Goal: Task Accomplishment & Management: Use online tool/utility

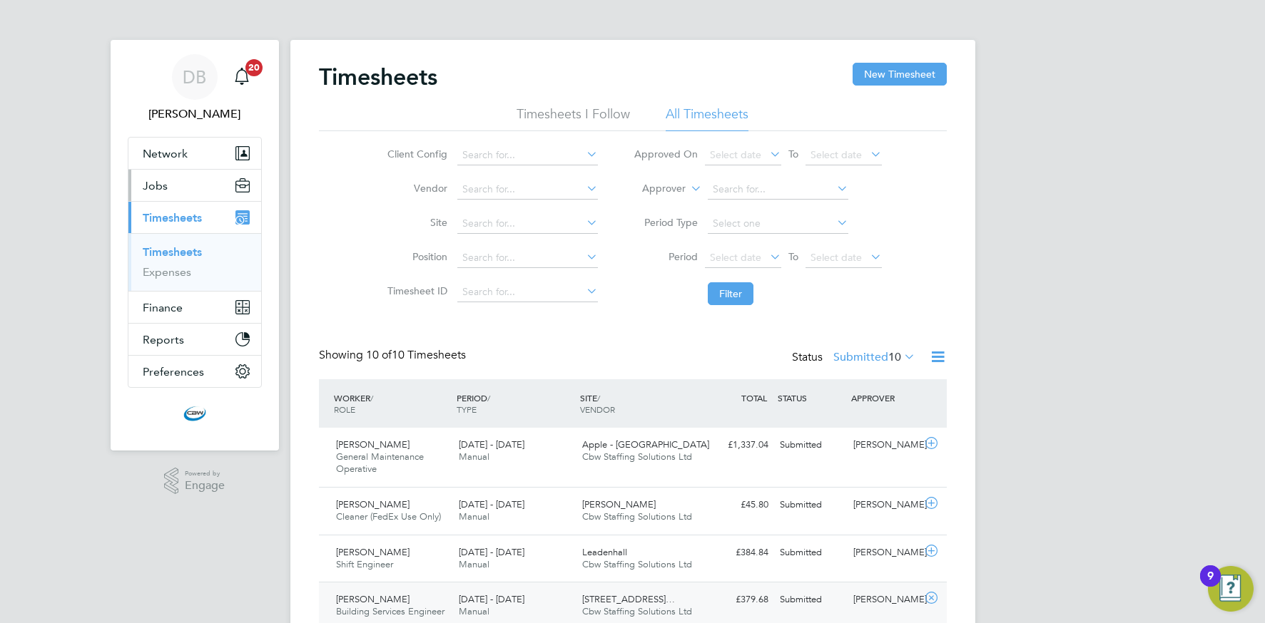
click at [180, 185] on button "Jobs" at bounding box center [194, 185] width 133 height 31
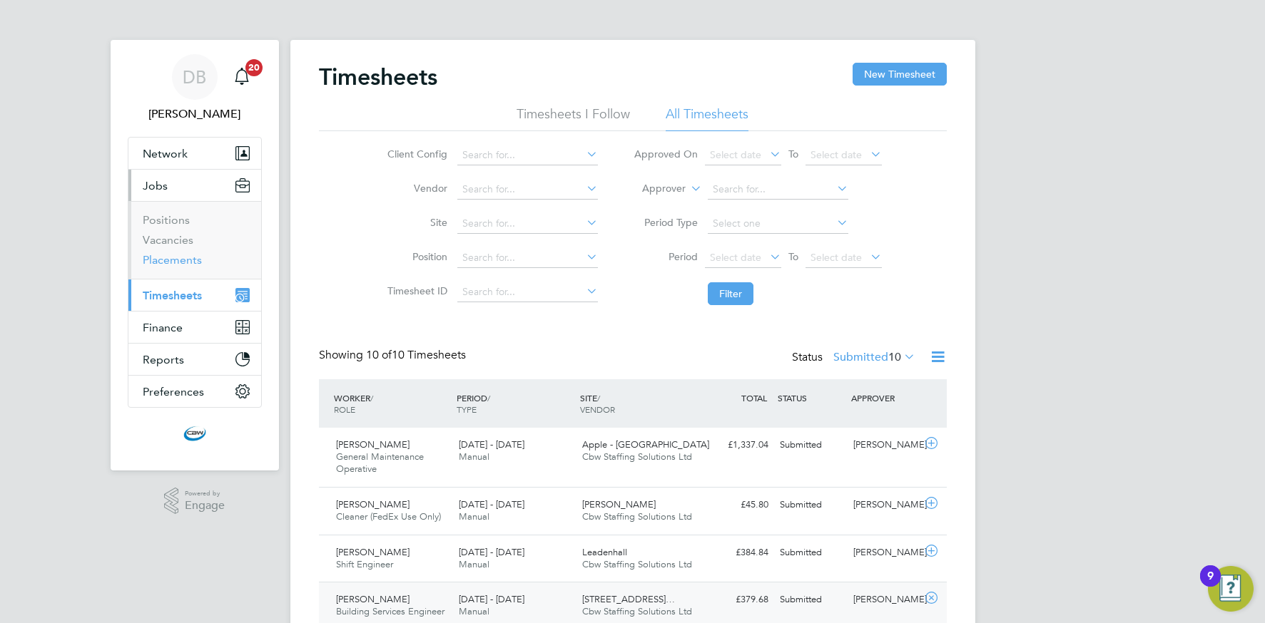
click at [178, 265] on link "Placements" at bounding box center [172, 260] width 59 height 14
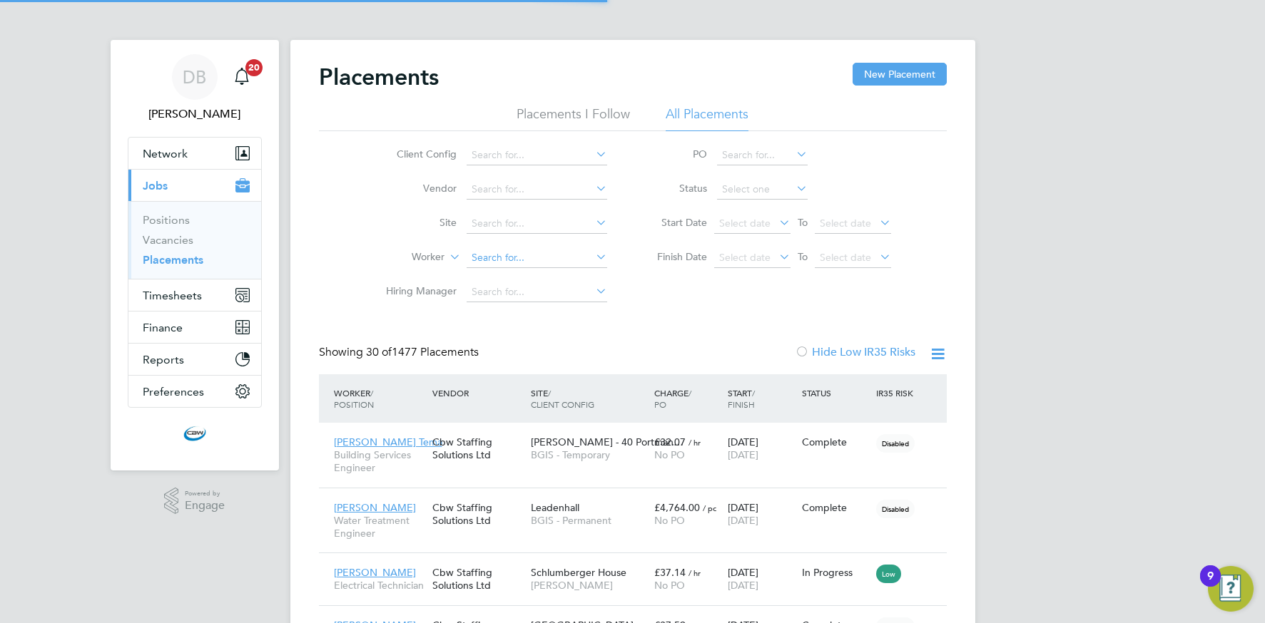
click at [546, 262] on input at bounding box center [536, 258] width 141 height 20
drag, startPoint x: 509, startPoint y: 271, endPoint x: 478, endPoint y: 274, distance: 31.5
click at [509, 271] on li "[PERSON_NAME] to [PERSON_NAME]" at bounding box center [559, 277] width 188 height 19
type input "[PERSON_NAME]"
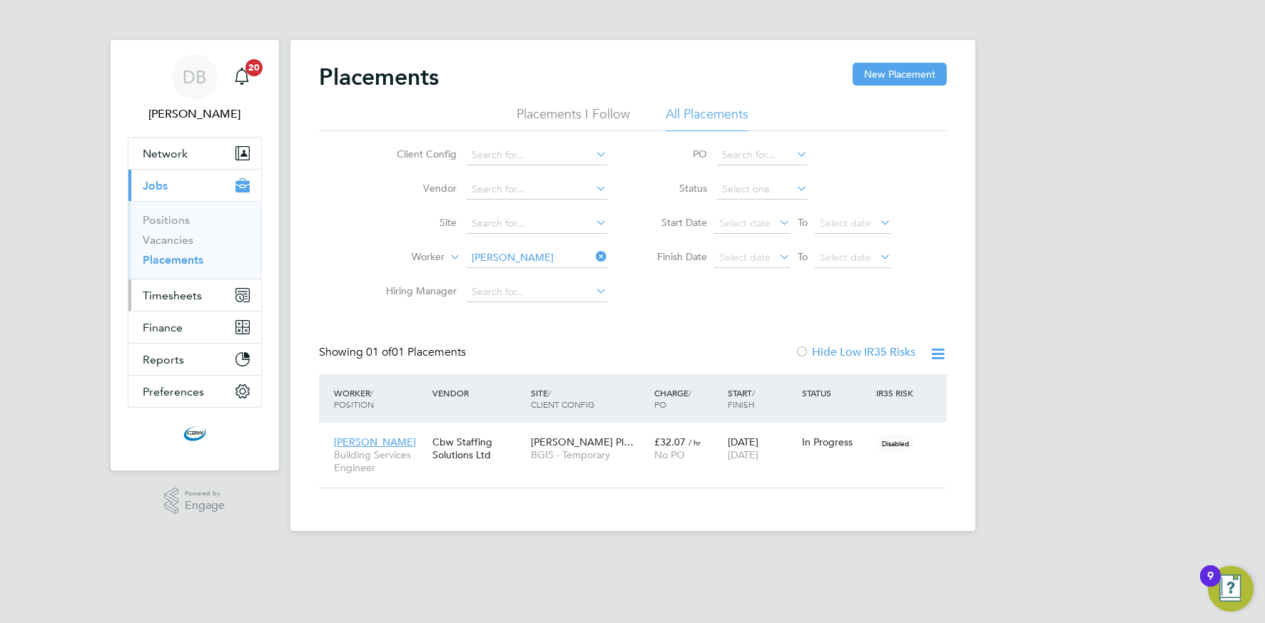
click at [183, 290] on span "Timesheets" at bounding box center [172, 296] width 59 height 14
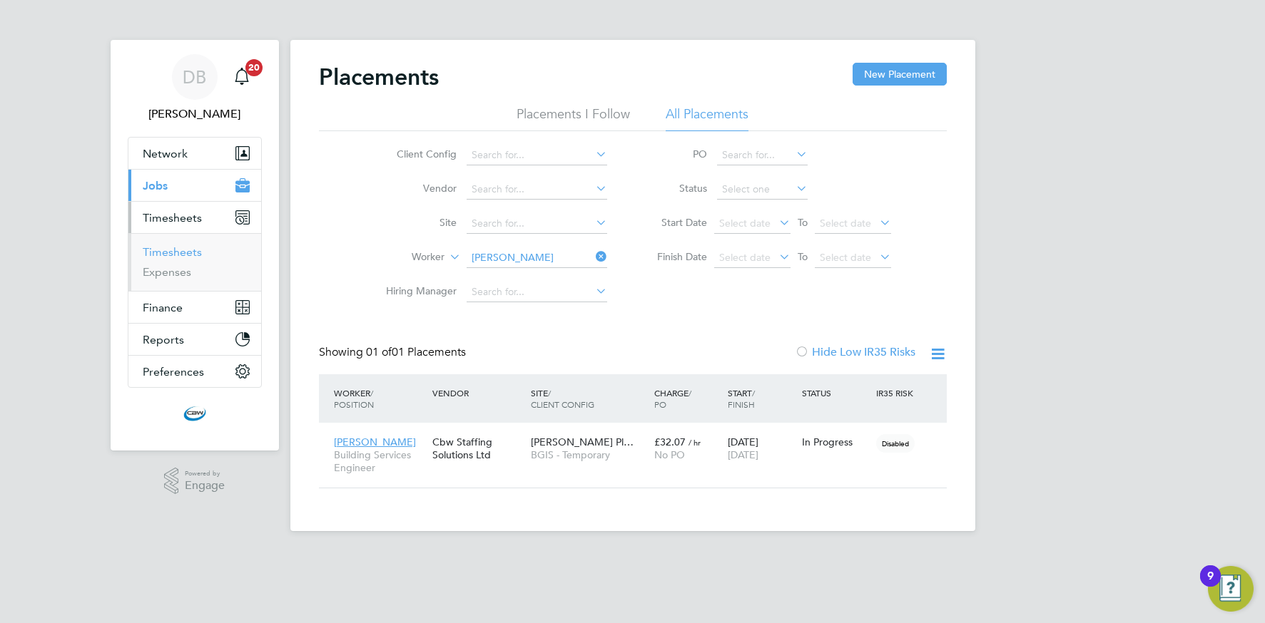
drag, startPoint x: 180, startPoint y: 258, endPoint x: 187, endPoint y: 257, distance: 7.2
click at [180, 258] on link "Timesheets" at bounding box center [172, 252] width 59 height 14
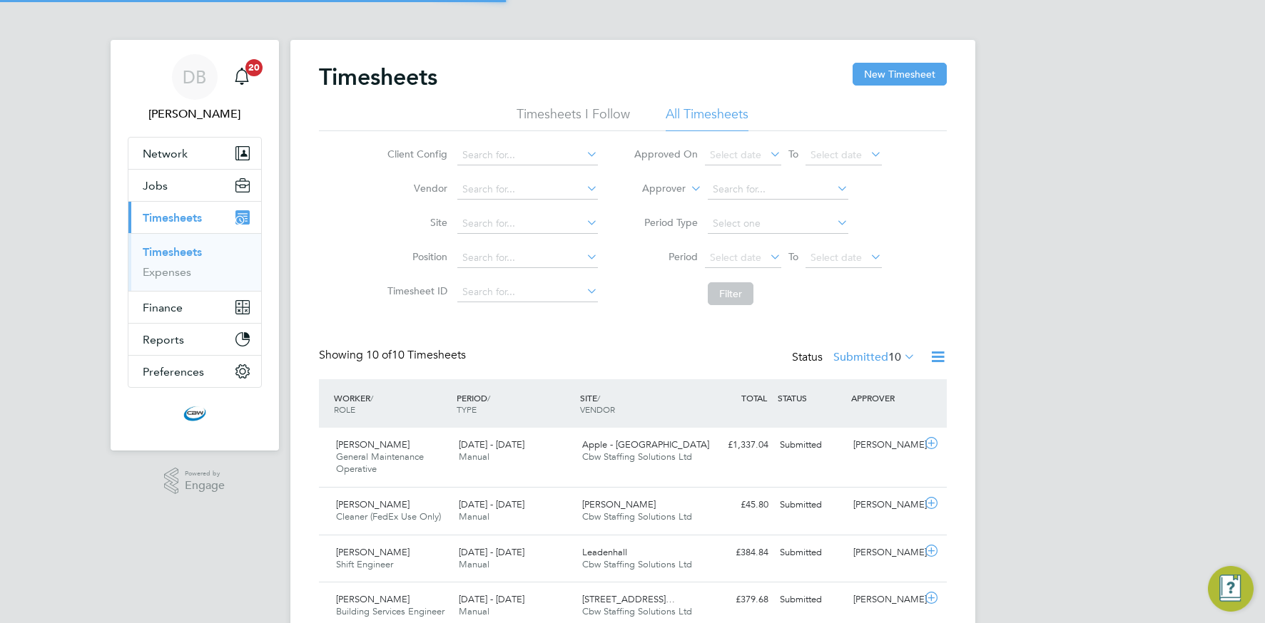
scroll to position [36, 124]
click at [935, 359] on icon at bounding box center [938, 357] width 18 height 18
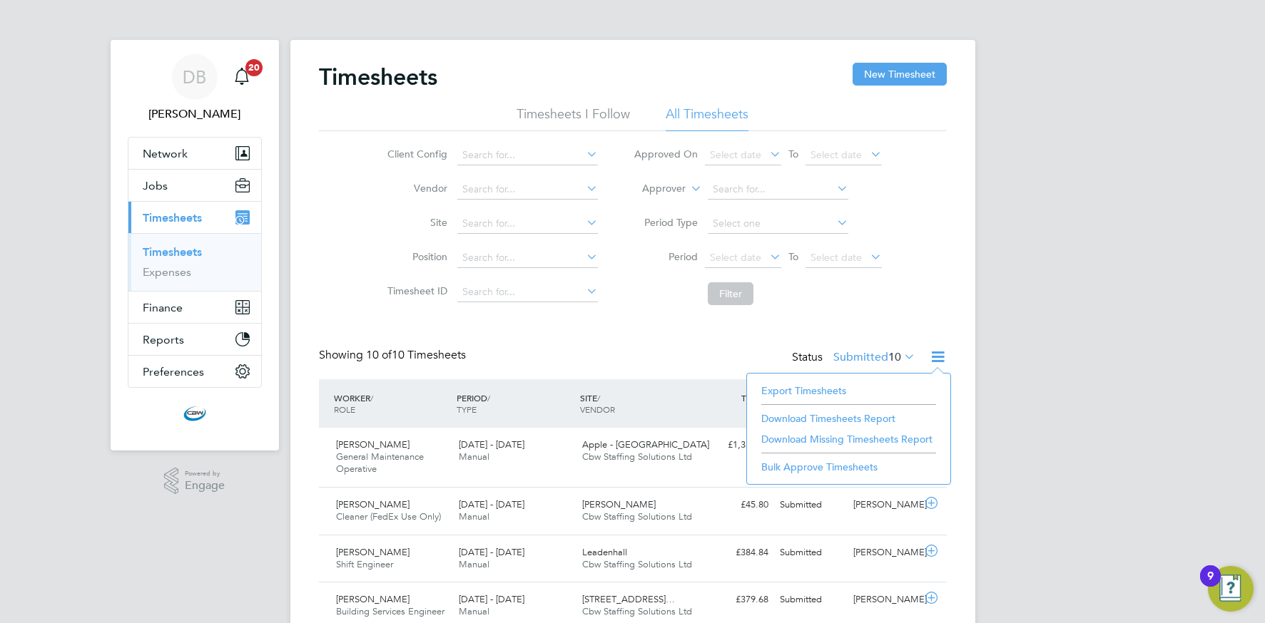
click at [797, 382] on li "Export Timesheets" at bounding box center [848, 391] width 189 height 20
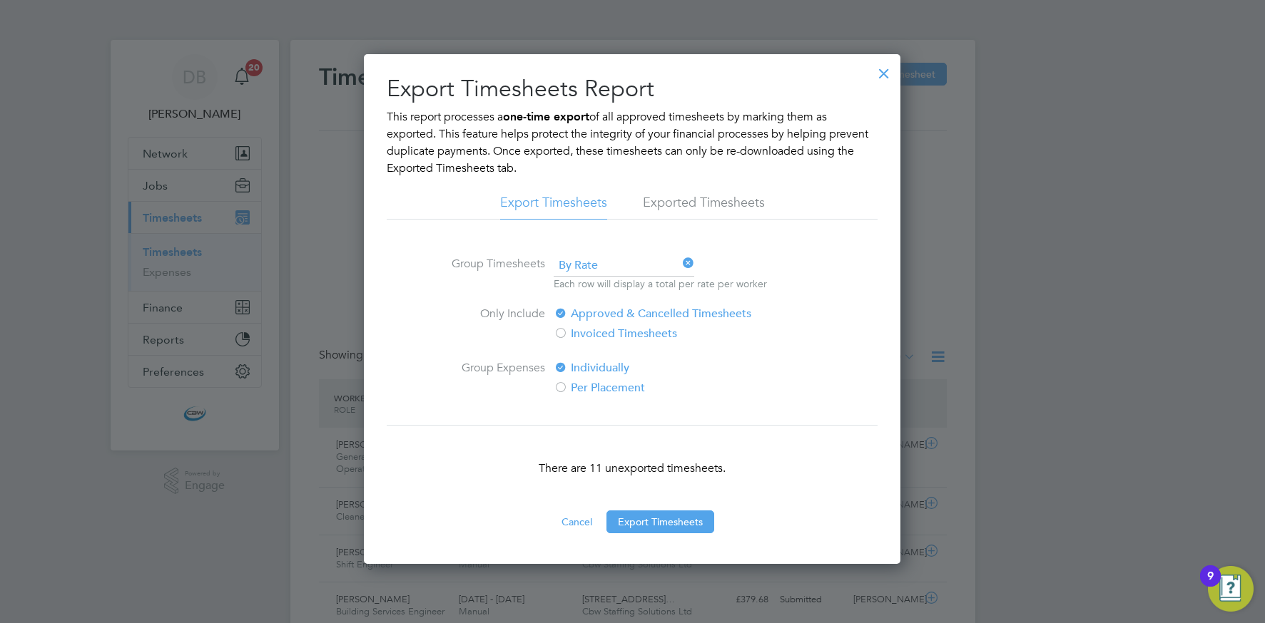
click at [658, 528] on button "Export Timesheets" at bounding box center [660, 522] width 108 height 23
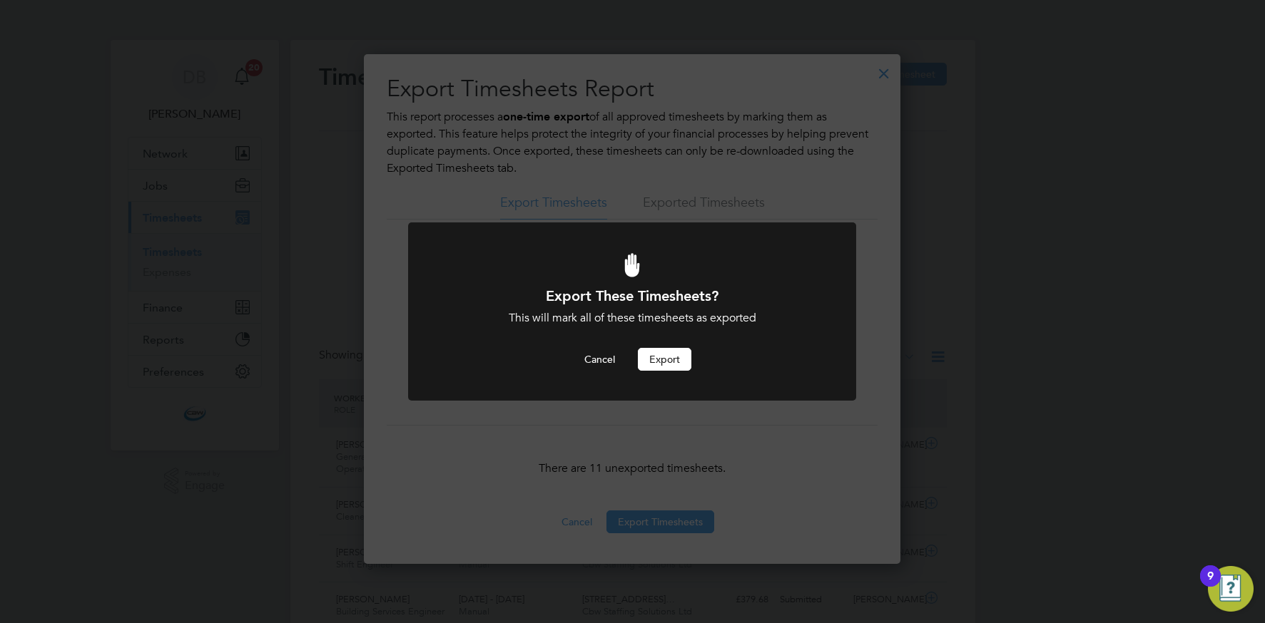
click at [667, 354] on button "Export" at bounding box center [664, 359] width 53 height 23
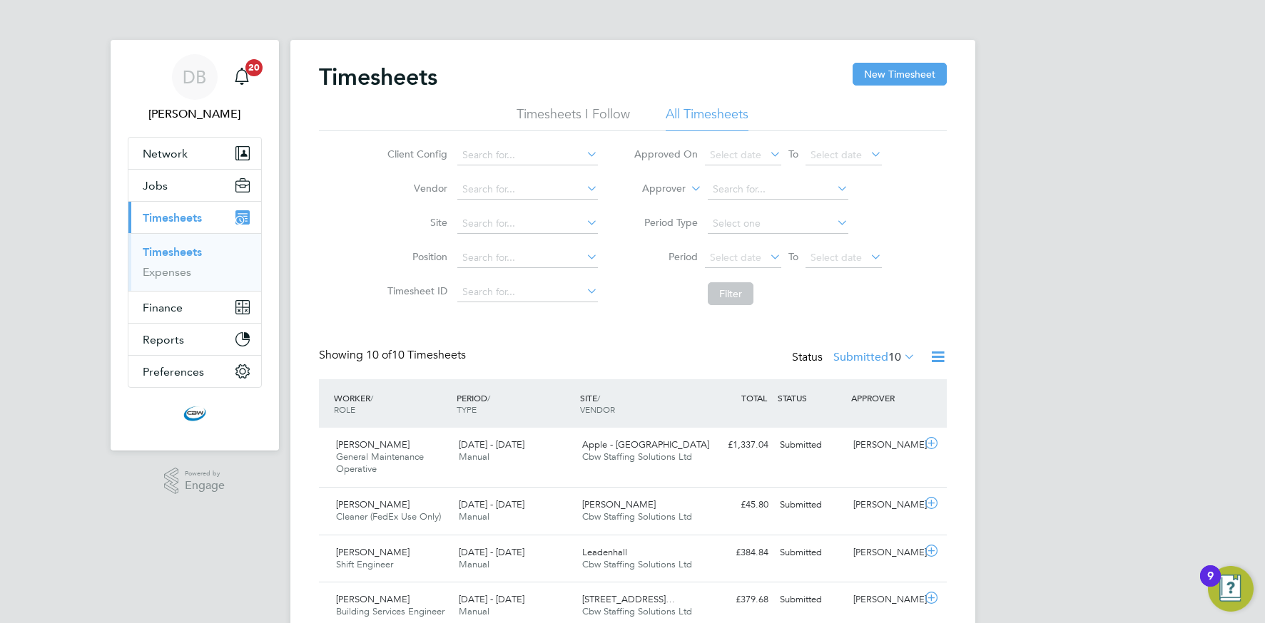
click at [167, 246] on link "Timesheets" at bounding box center [172, 252] width 59 height 14
